Goal: Information Seeking & Learning: Check status

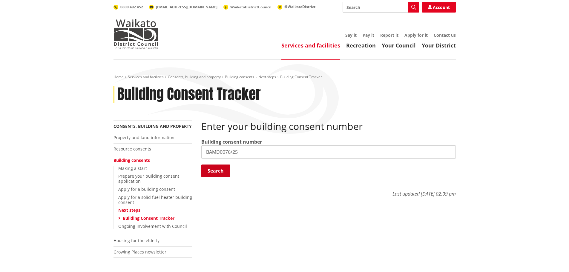
type input "BAMD0076/25"
click at [225, 171] on button "Search" at bounding box center [215, 171] width 29 height 13
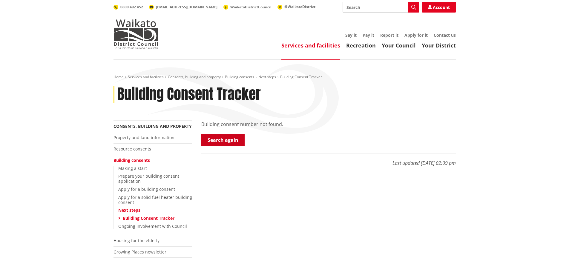
click at [235, 138] on link "Search again" at bounding box center [222, 140] width 43 height 13
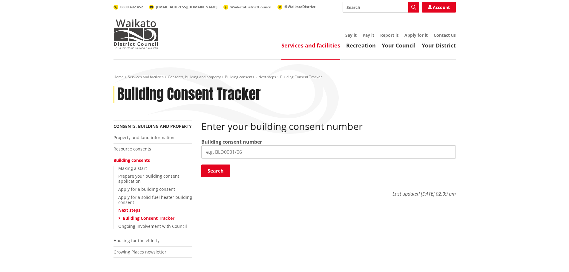
click at [248, 151] on input "search" at bounding box center [328, 151] width 254 height 13
paste input "BAMD0076/25"
type input "BAMD0076/25"
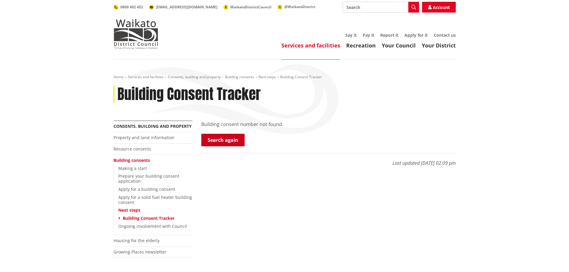
click at [232, 141] on link "Search again" at bounding box center [222, 140] width 43 height 13
